Goal: Information Seeking & Learning: Compare options

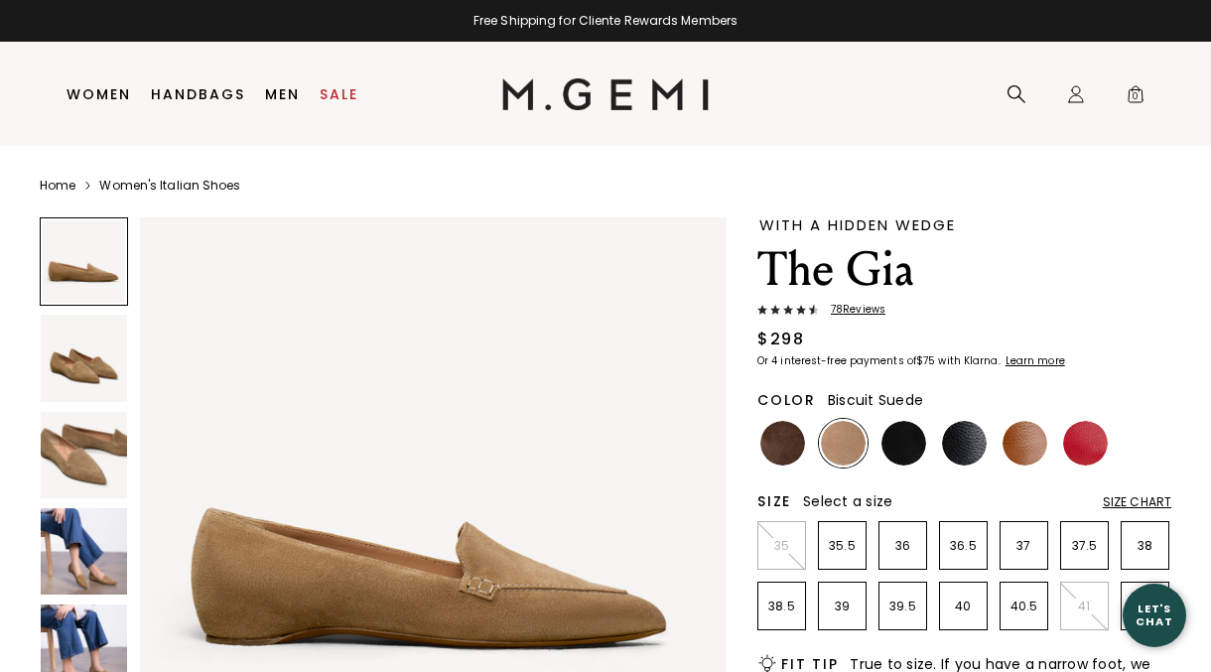
click at [839, 456] on img at bounding box center [843, 443] width 45 height 45
click at [908, 460] on img at bounding box center [904, 443] width 45 height 45
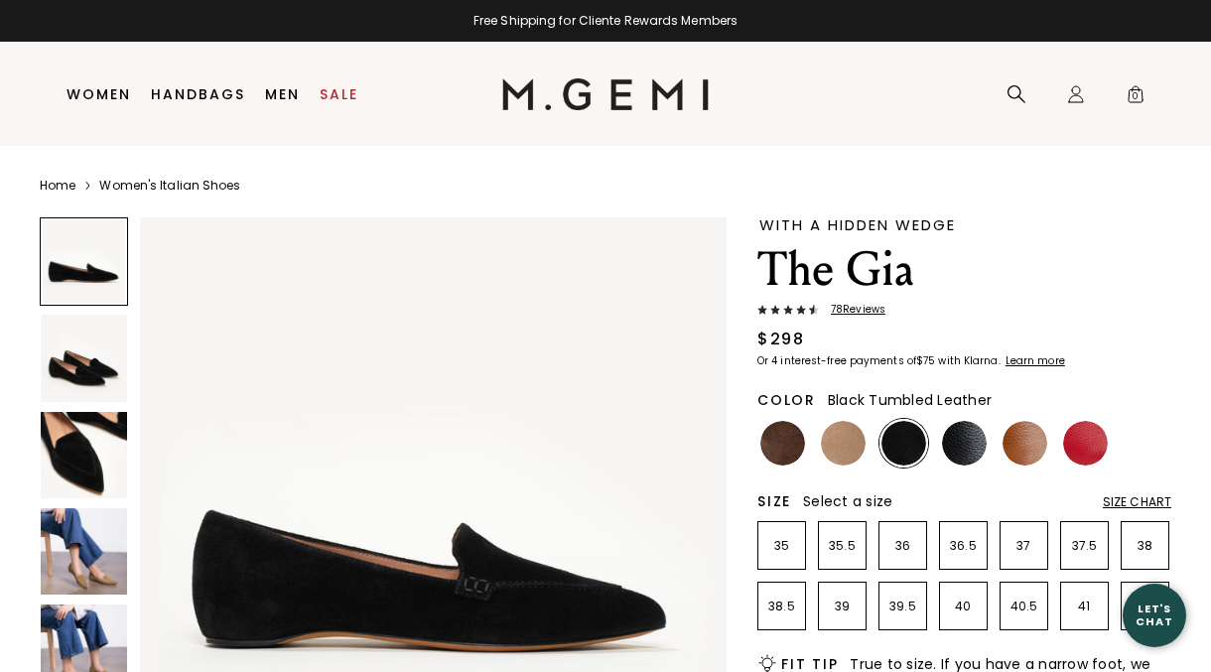
click at [956, 457] on img at bounding box center [964, 443] width 45 height 45
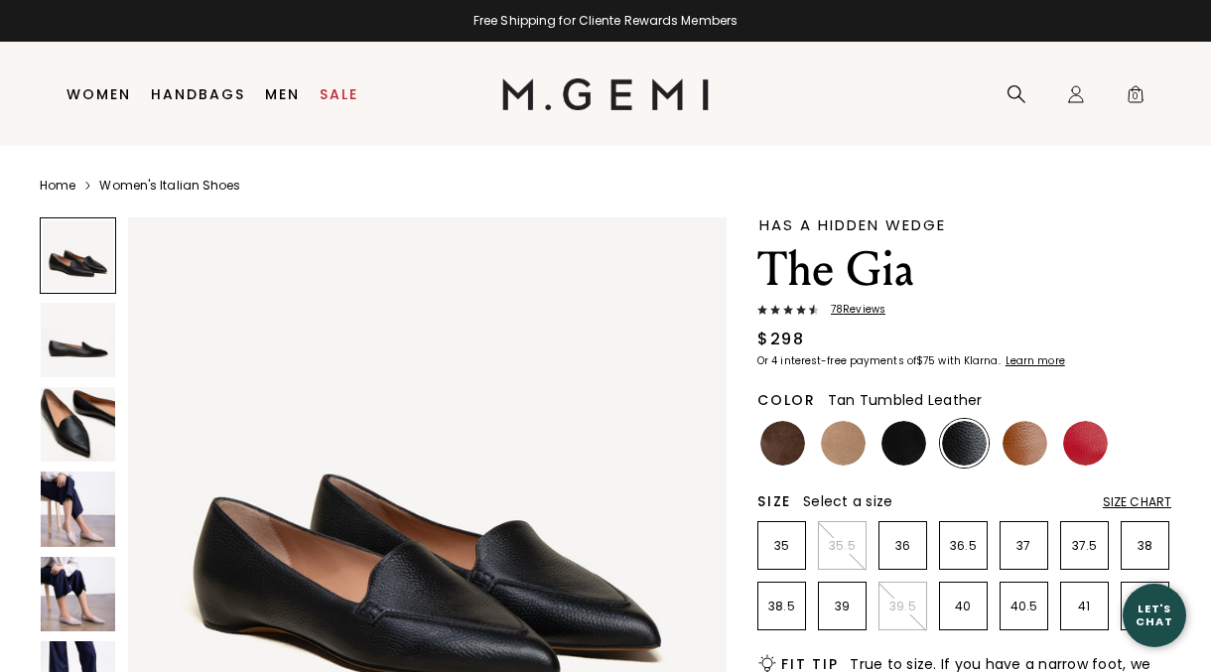
click at [1021, 456] on img at bounding box center [1025, 443] width 45 height 45
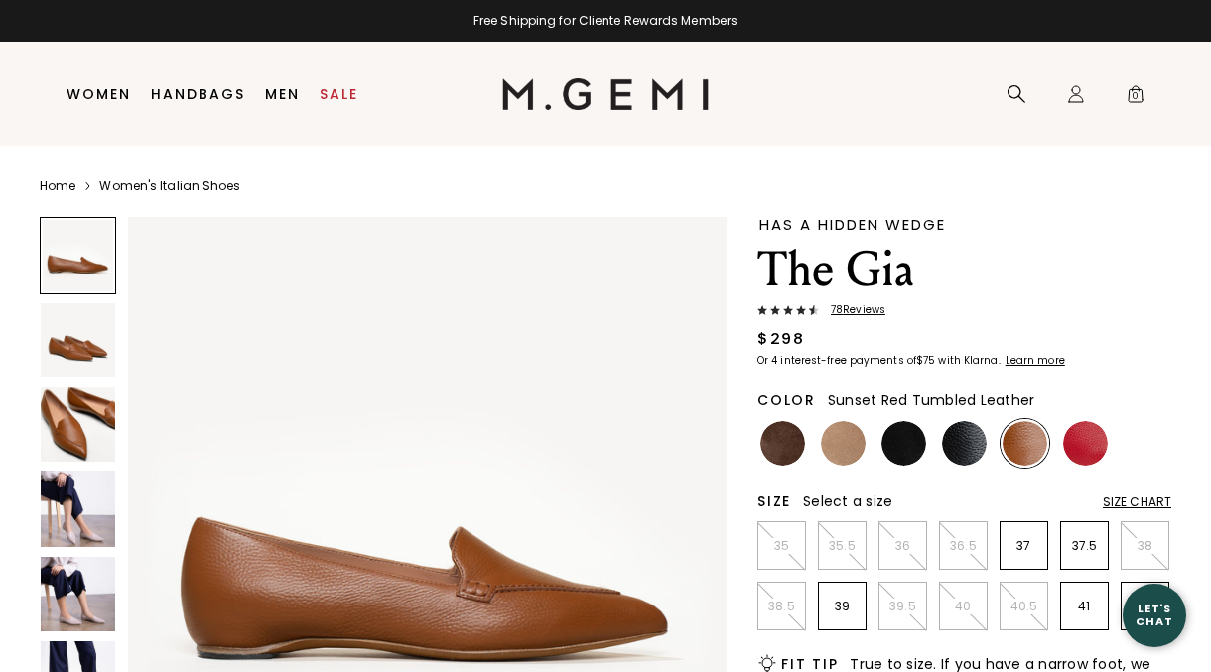
click at [1074, 459] on img at bounding box center [1085, 443] width 45 height 45
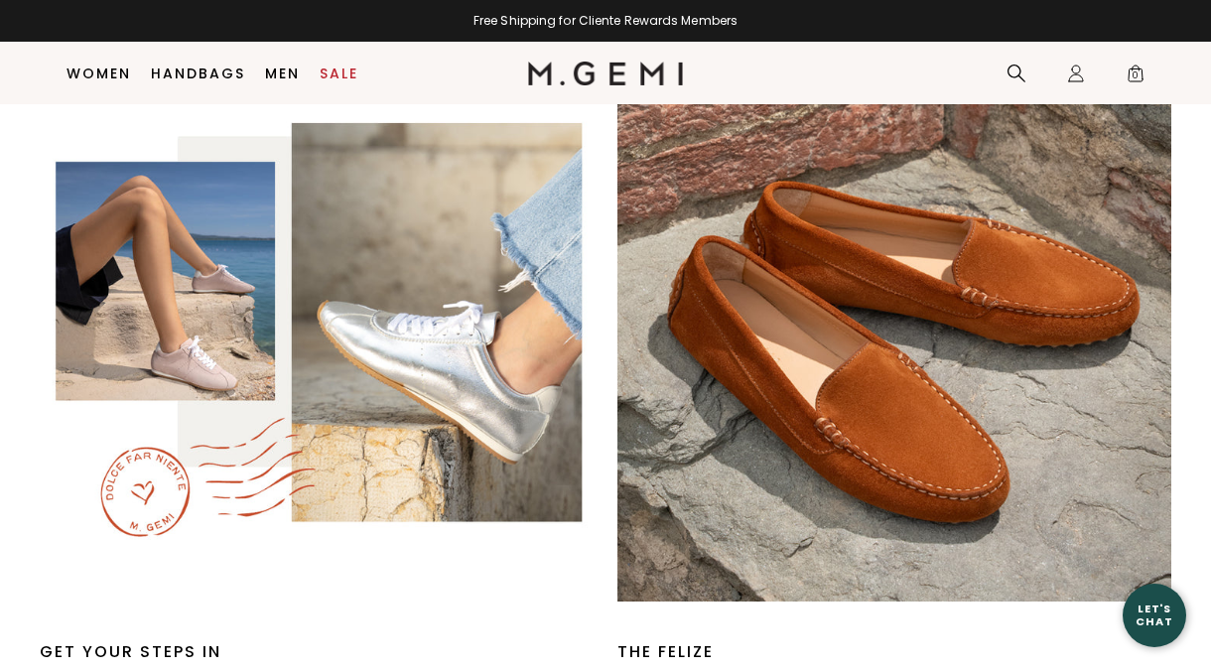
scroll to position [3294, 0]
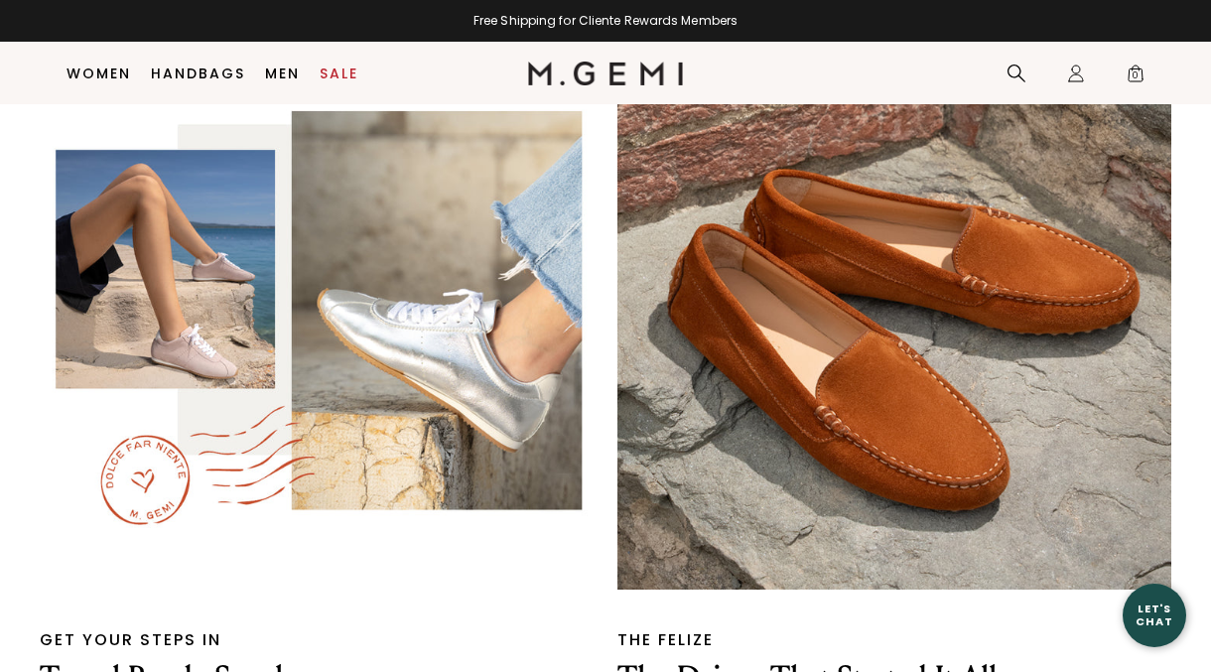
click at [1102, 493] on div "Close dialog Don't Forget ENJOY $50 OFF Don’t see something you love? We launch…" at bounding box center [605, 336] width 1211 height 672
click at [284, 657] on p "Travel-Ready Sneakers" at bounding box center [317, 678] width 554 height 42
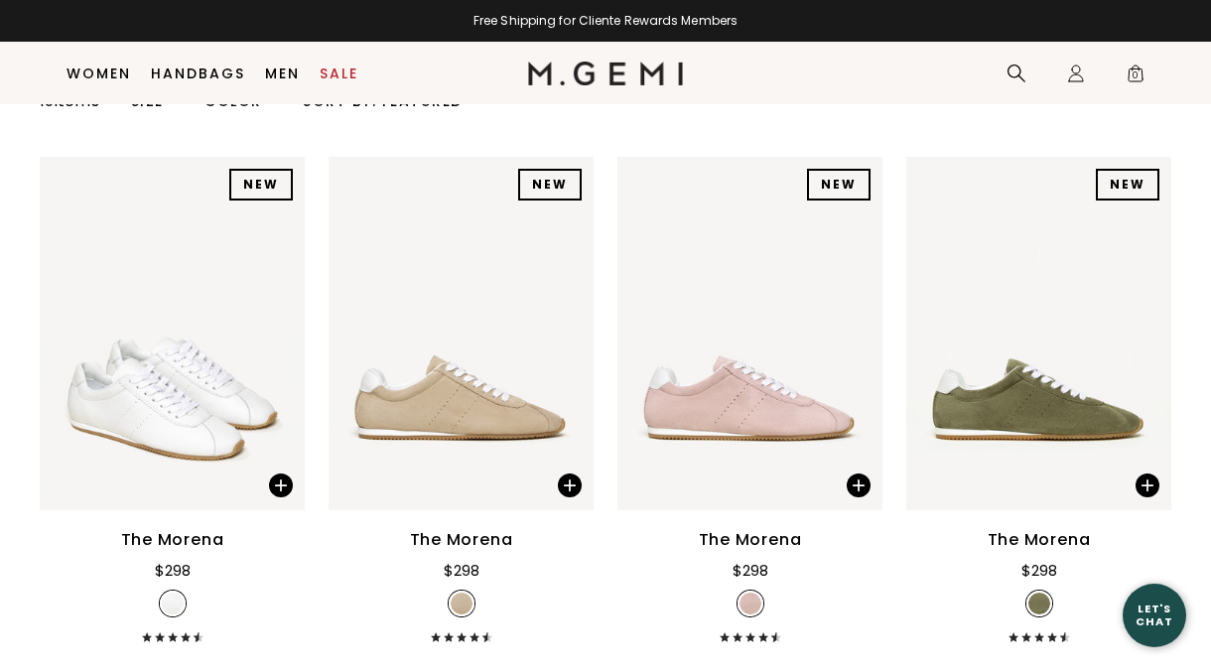
scroll to position [225, 0]
click at [481, 434] on img at bounding box center [461, 334] width 265 height 353
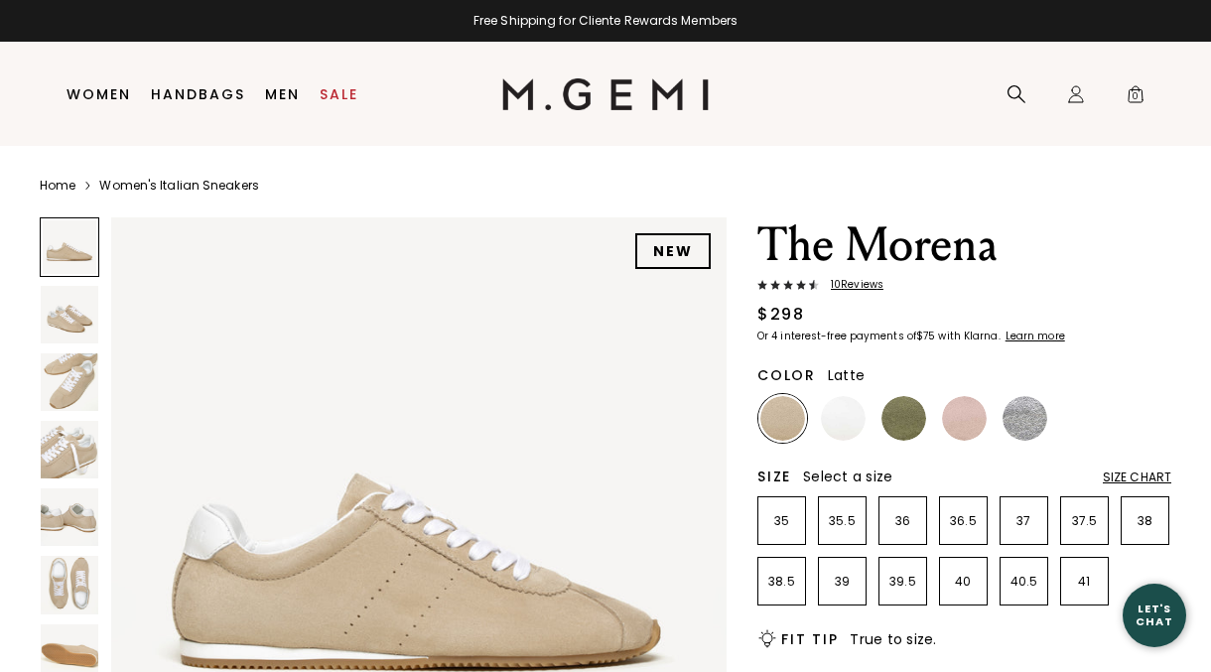
click at [69, 318] on img at bounding box center [70, 315] width 58 height 58
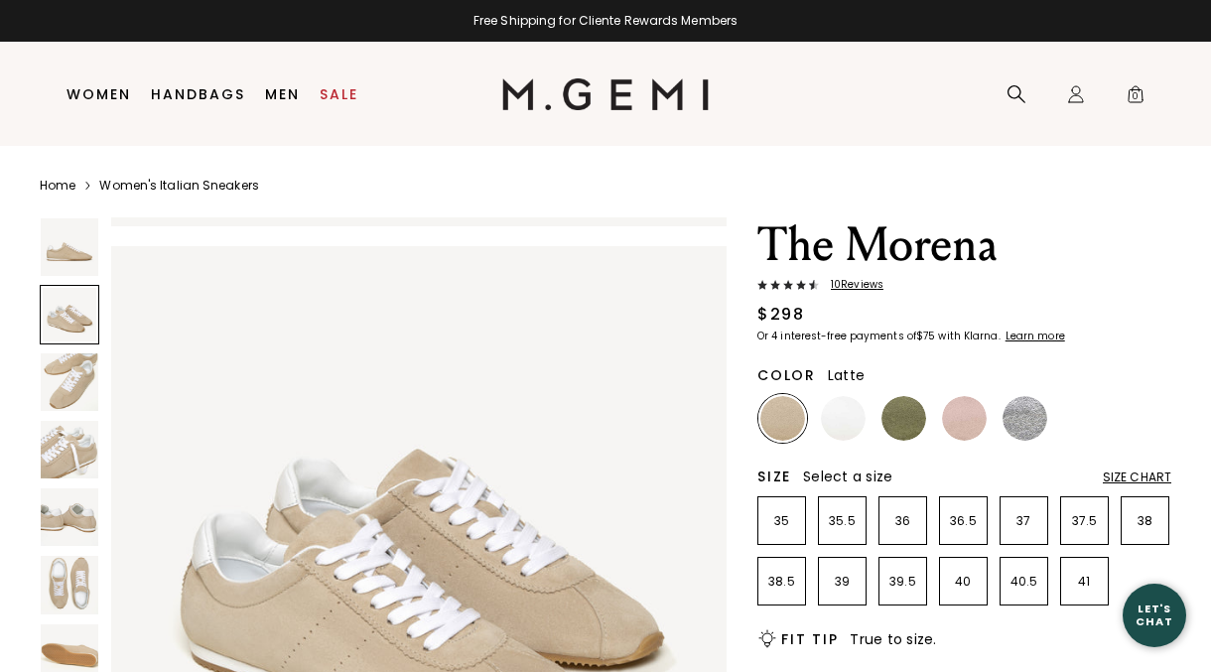
scroll to position [621, 0]
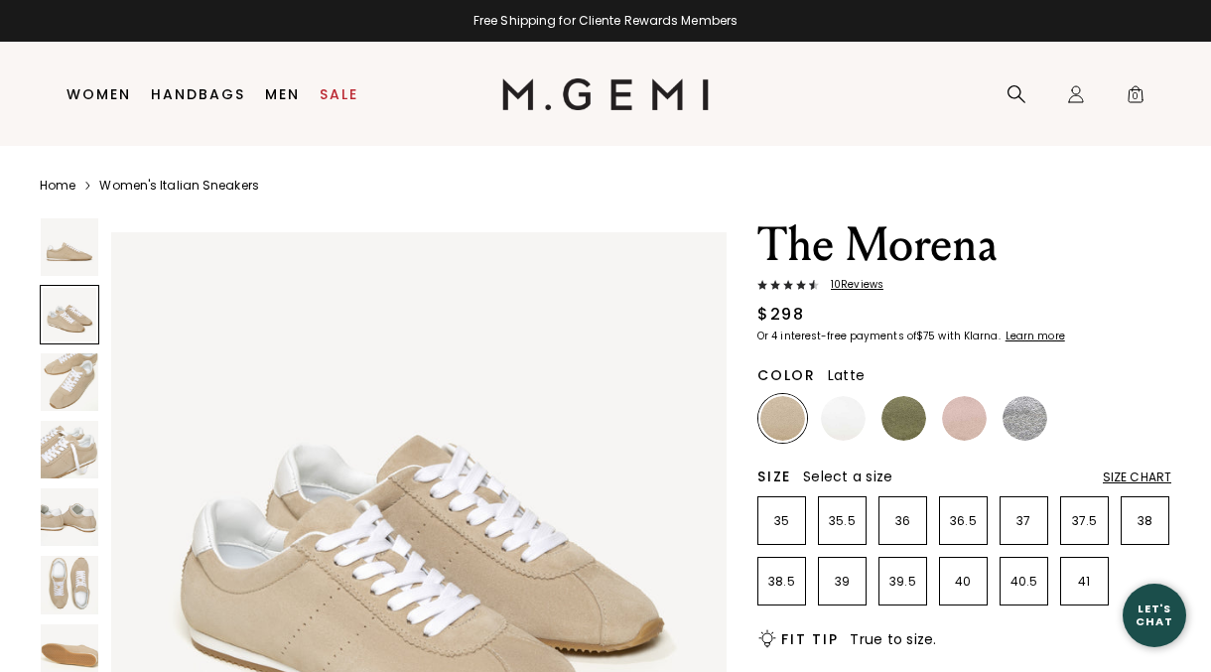
click at [70, 388] on img at bounding box center [70, 382] width 58 height 58
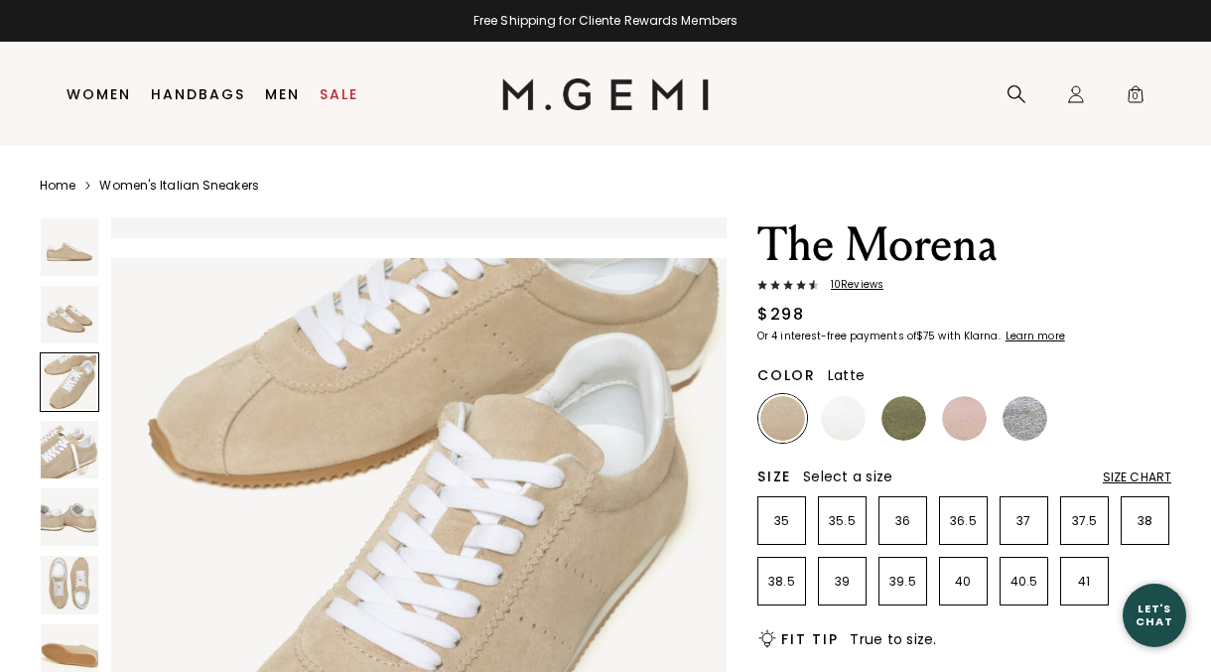
scroll to position [1241, 0]
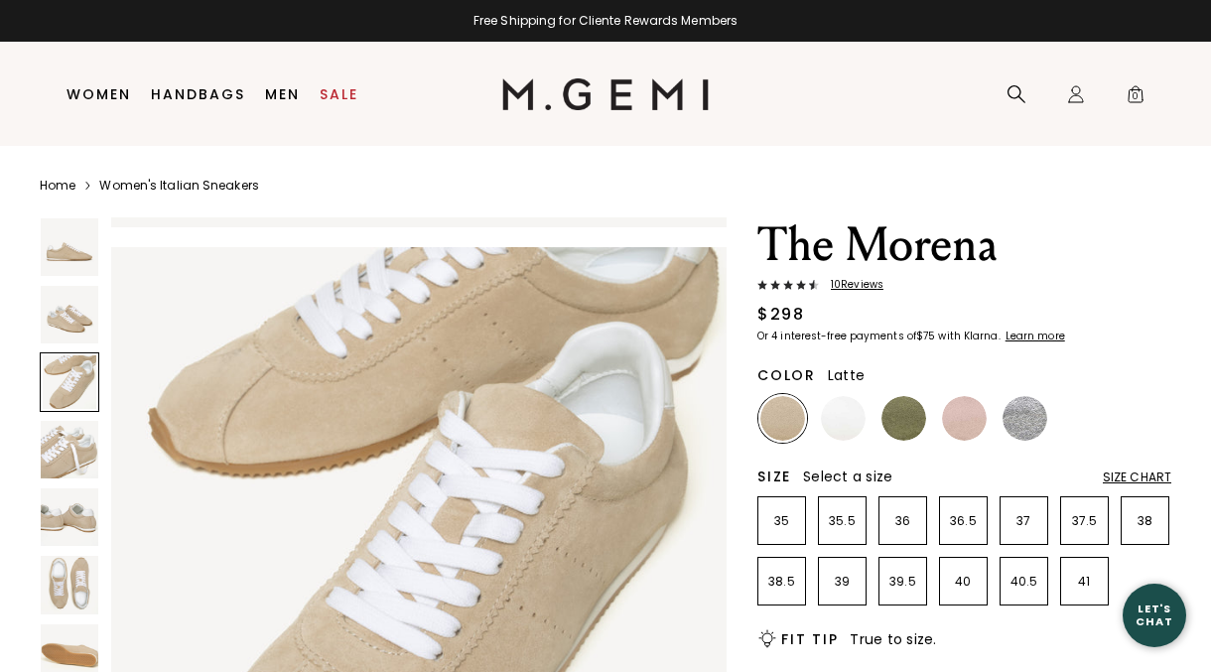
click at [68, 462] on img at bounding box center [70, 450] width 58 height 58
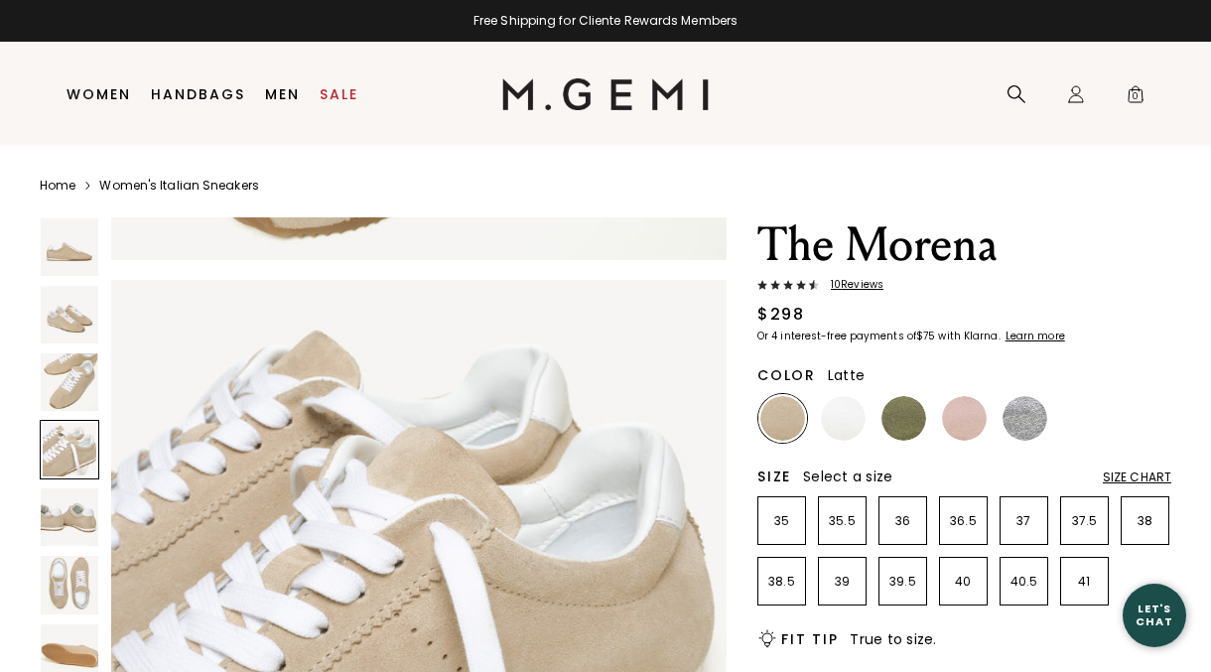
scroll to position [1862, 0]
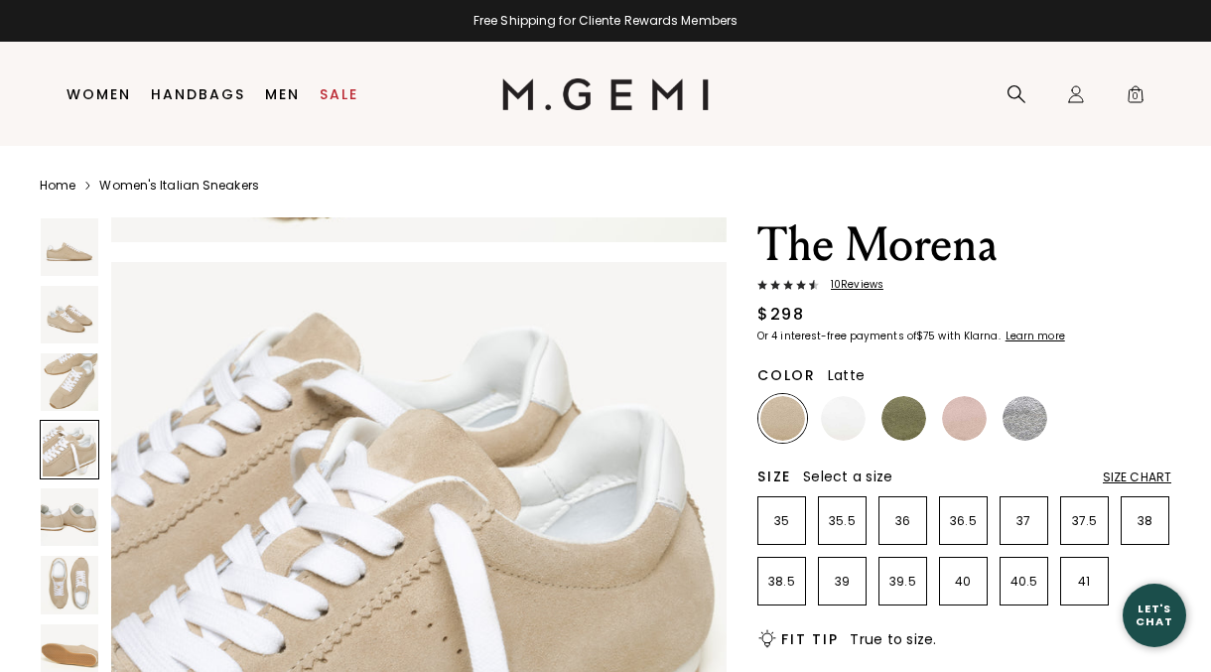
click at [65, 530] on img at bounding box center [70, 518] width 58 height 58
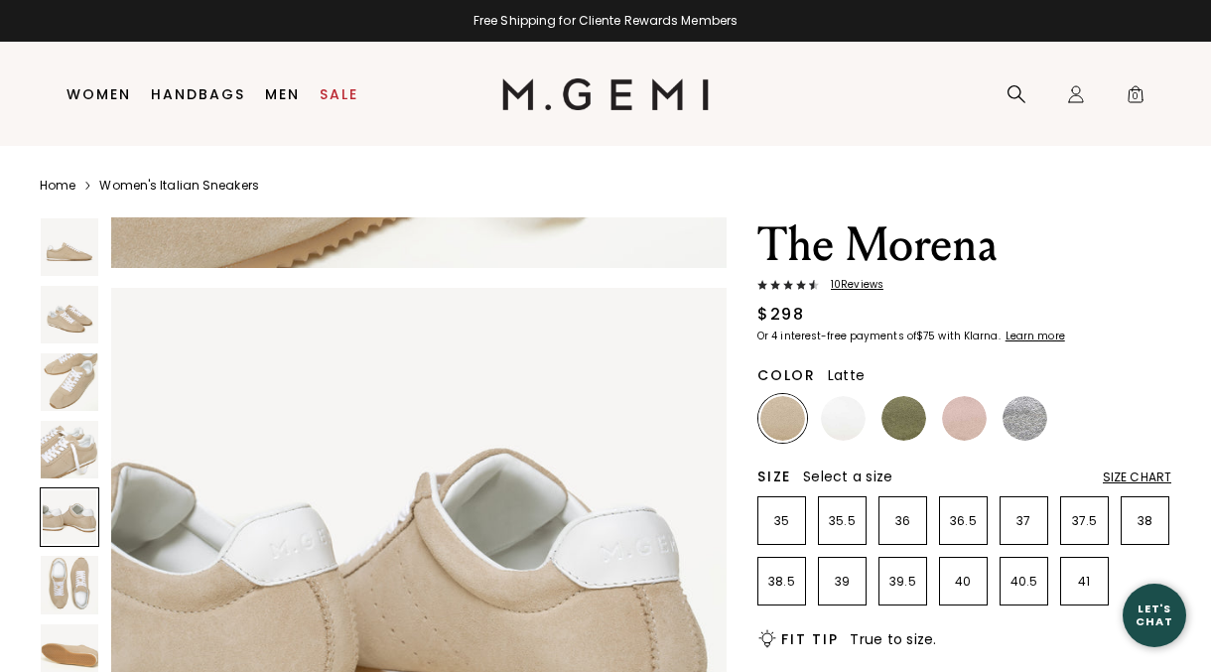
scroll to position [2482, 0]
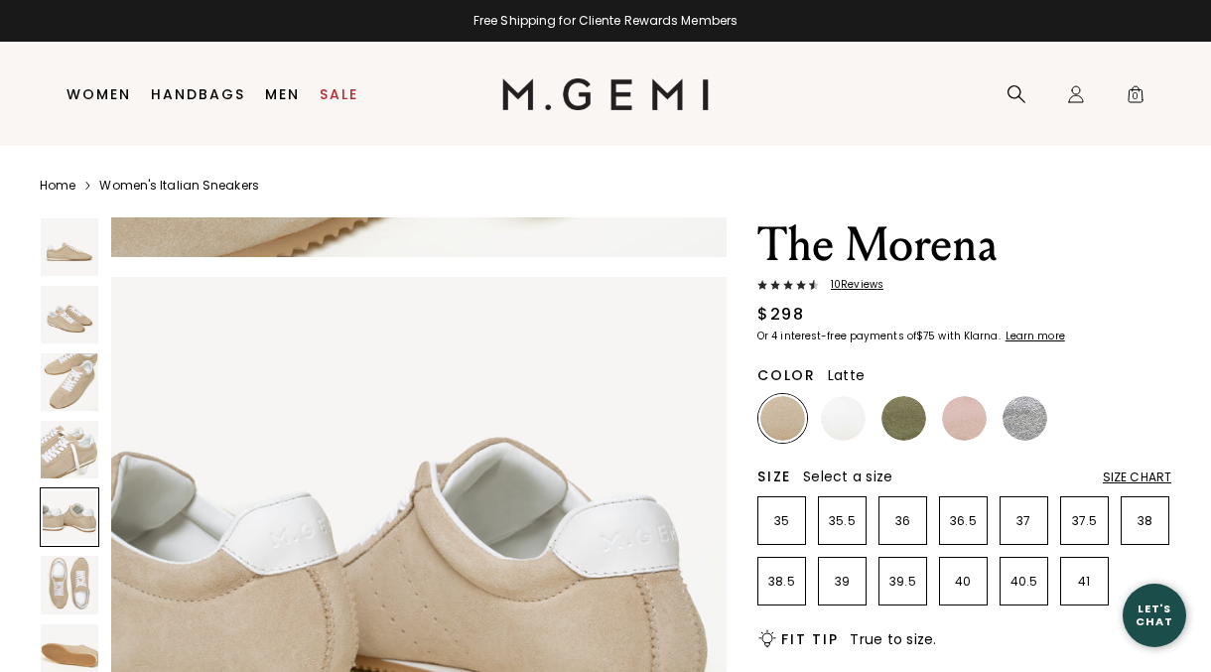
click at [72, 582] on img at bounding box center [70, 585] width 58 height 58
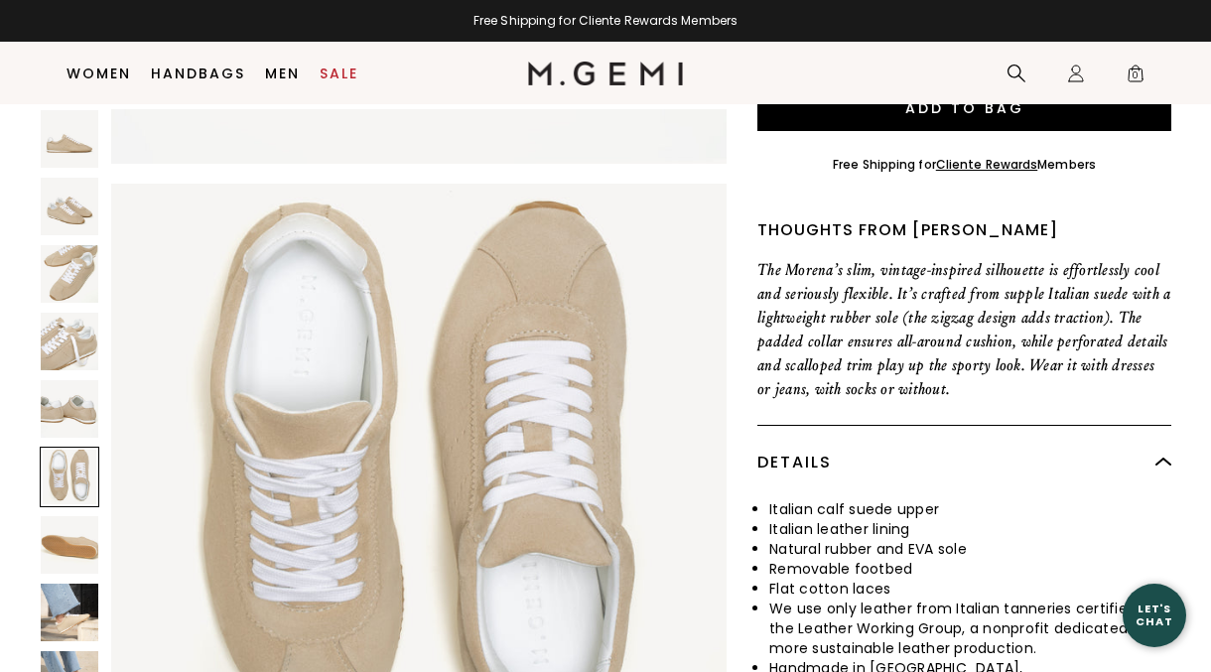
scroll to position [550, 0]
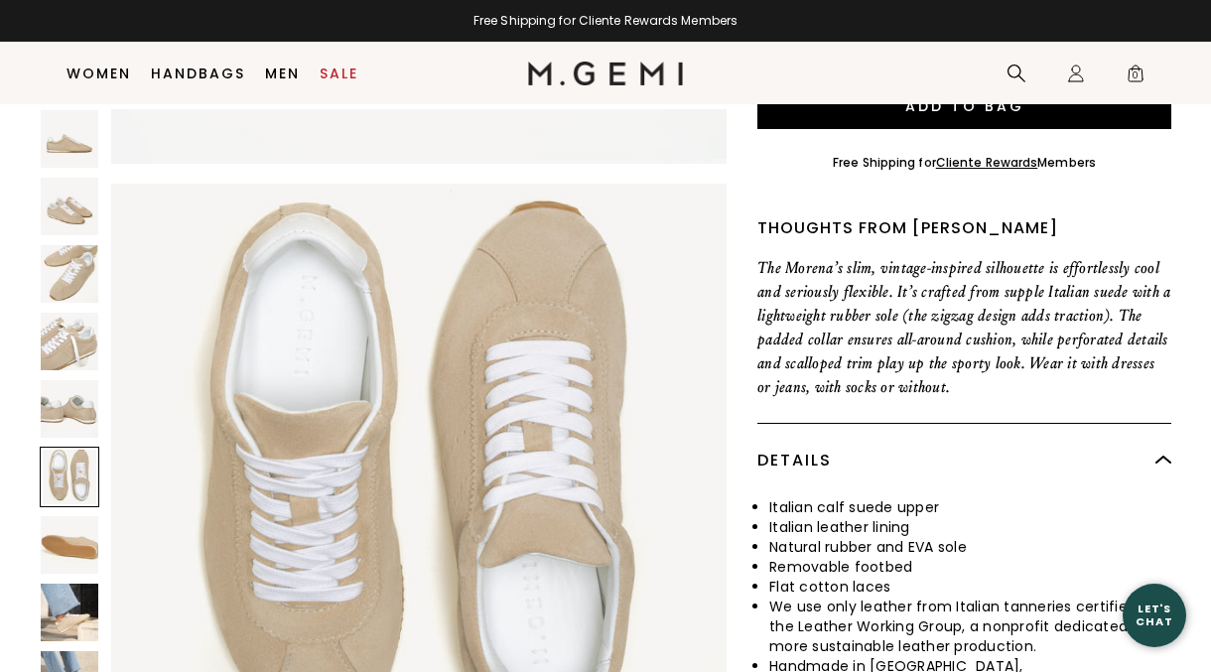
click at [62, 595] on img at bounding box center [70, 613] width 58 height 58
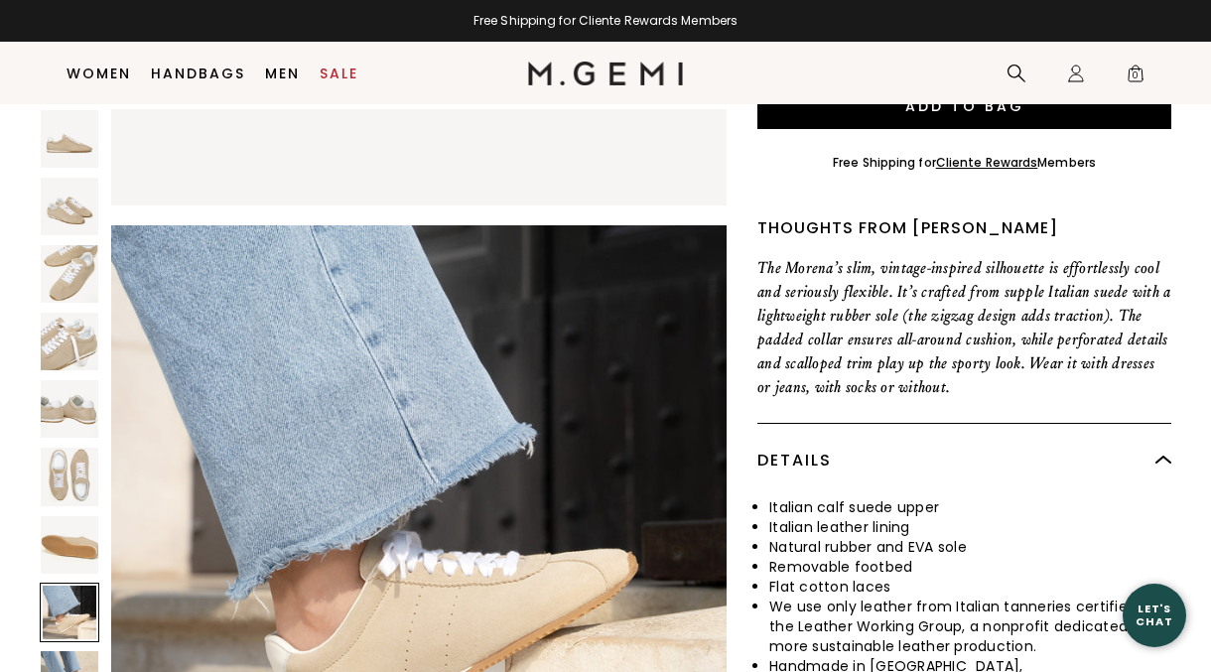
scroll to position [4343, 0]
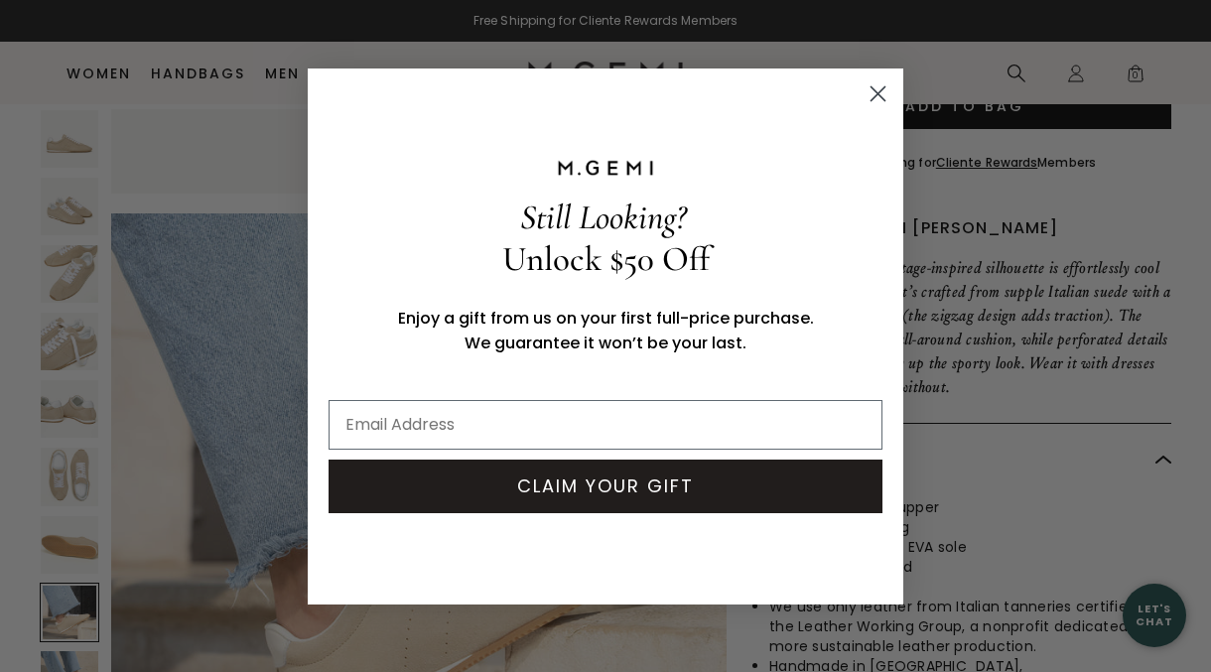
click at [872, 98] on icon "Close dialog" at bounding box center [879, 93] width 14 height 14
